Goal: Complete application form

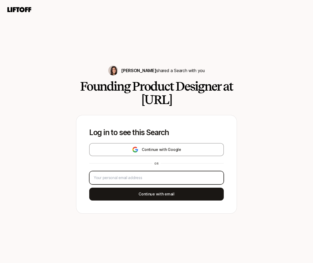
click at [167, 174] on input "email" at bounding box center [156, 177] width 125 height 6
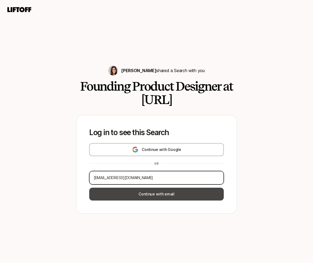
type input "[EMAIL_ADDRESS][DOMAIN_NAME]"
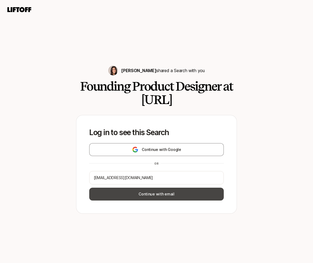
click at [176, 195] on button "Continue with email" at bounding box center [156, 193] width 134 height 13
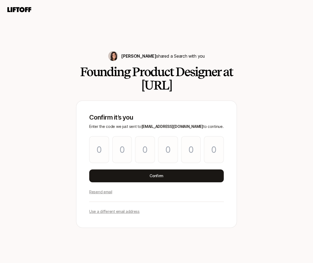
click at [55, 221] on div "[PERSON_NAME] shared a Search with you Founding Product Designer at [URL] Confi…" at bounding box center [156, 139] width 313 height 246
click at [103, 154] on input "Please enter OTP character 1" at bounding box center [99, 149] width 20 height 27
click at [48, 143] on div "[PERSON_NAME] shared a Search with you Founding Product Designer at [URL] Confi…" at bounding box center [156, 139] width 313 height 246
click at [99, 153] on input "Please enter OTP character 1" at bounding box center [99, 149] width 20 height 27
paste input "6"
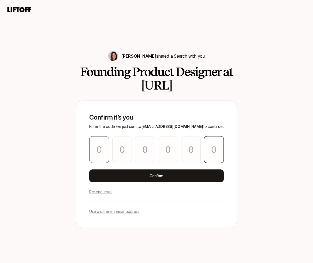
type input "1"
type input "4"
type input "0"
type input "2"
type input "0"
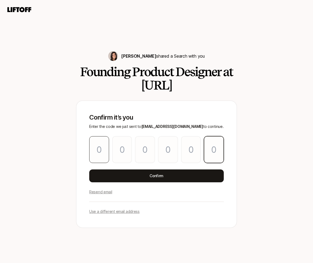
type input "6"
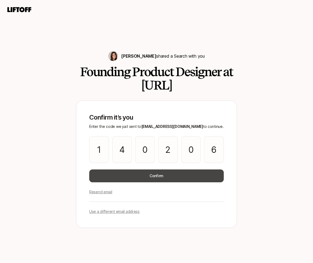
click at [136, 178] on button "Confirm" at bounding box center [156, 175] width 134 height 13
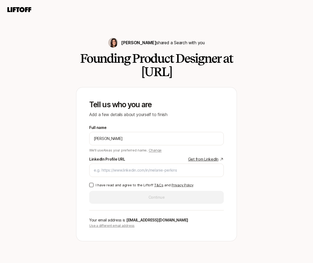
type input "[PERSON_NAME]"
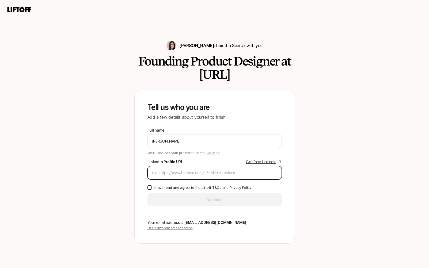
click at [169, 173] on input "LinkedIn Profile URL Get from LinkedIn" at bounding box center [214, 173] width 125 height 6
paste input "[URL][DOMAIN_NAME]"
type input "[URL][DOMAIN_NAME]"
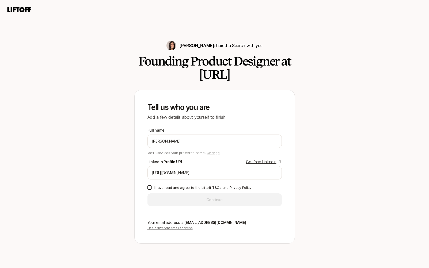
click at [150, 187] on button "I have read and agree to the Liftoff T&Cs and Privacy Policy" at bounding box center [149, 187] width 4 height 4
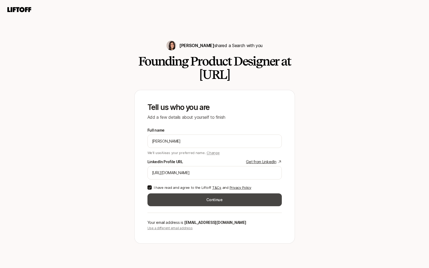
click at [176, 199] on button "Continue" at bounding box center [214, 199] width 134 height 13
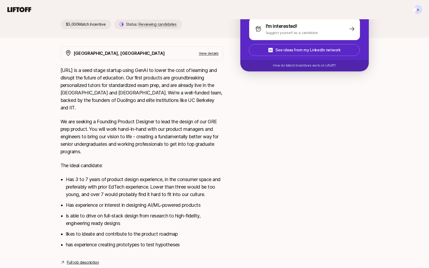
scroll to position [137, 0]
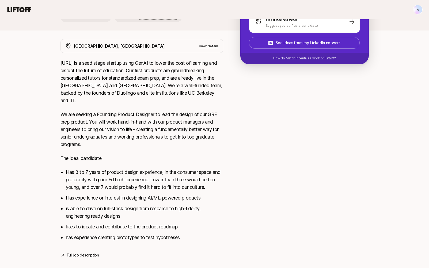
click at [205, 47] on p "View details" at bounding box center [209, 45] width 20 height 5
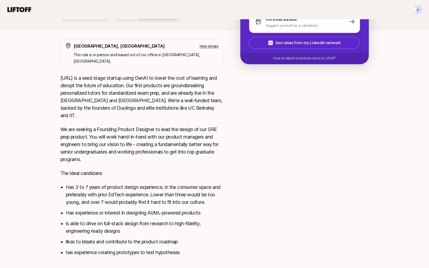
click at [87, 262] on link "Full job description" at bounding box center [83, 270] width 32 height 6
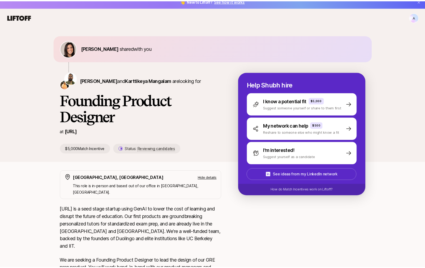
scroll to position [0, 0]
